Goal: Information Seeking & Learning: Learn about a topic

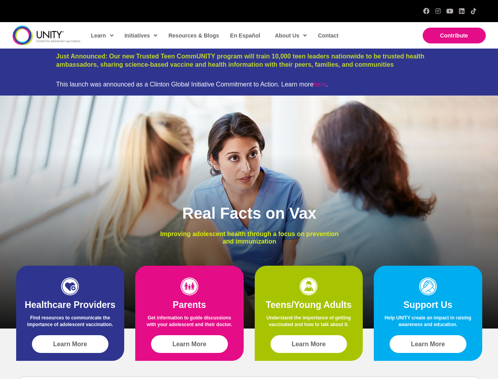
click at [249, 189] on div "Real Facts on Vax Improving adolescent health through a focus on prevention and…" at bounding box center [249, 211] width 498 height 233
